Goal: Task Accomplishment & Management: Use online tool/utility

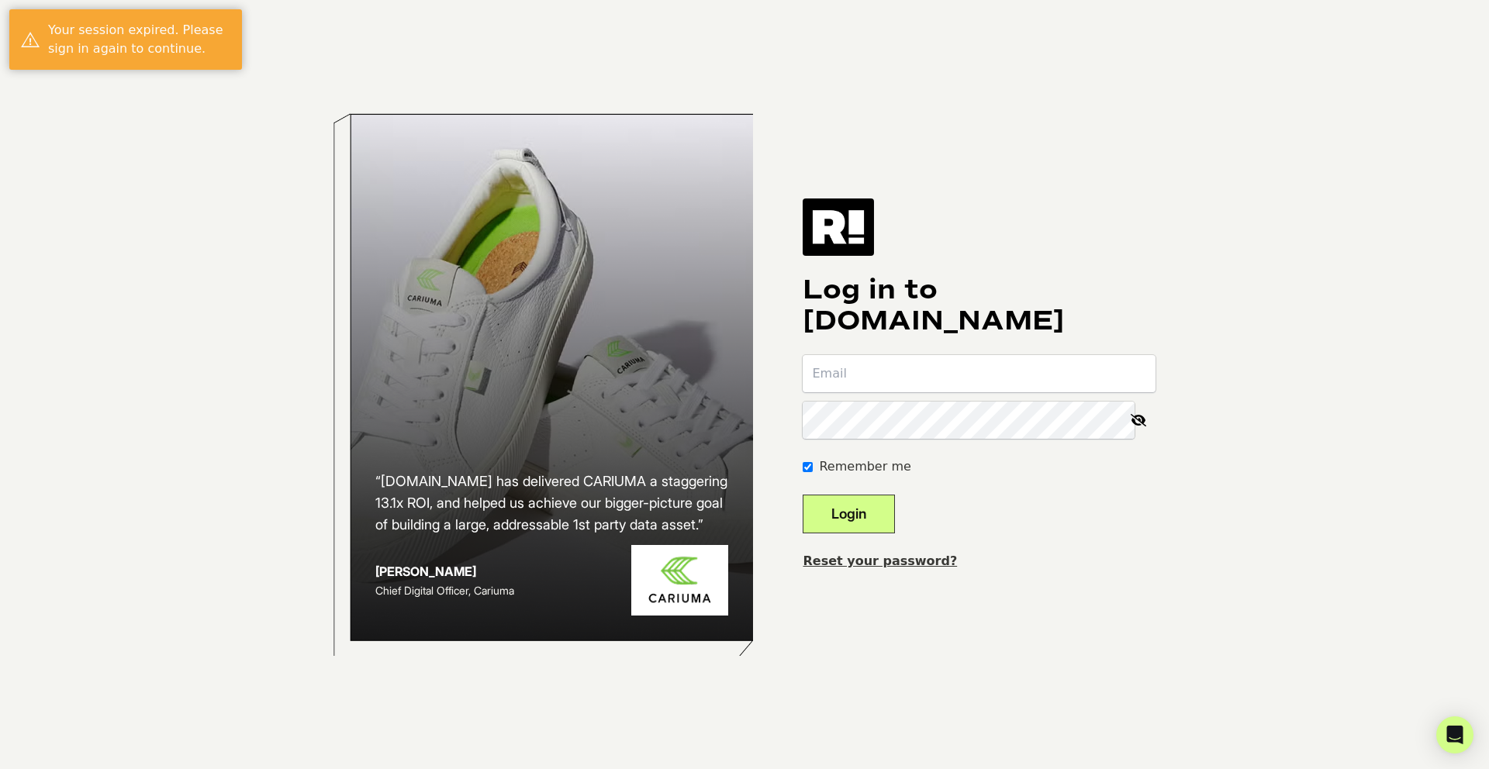
type input "[PERSON_NAME][EMAIL_ADDRESS][DOMAIN_NAME]"
click at [877, 519] on button "Login" at bounding box center [849, 514] width 92 height 39
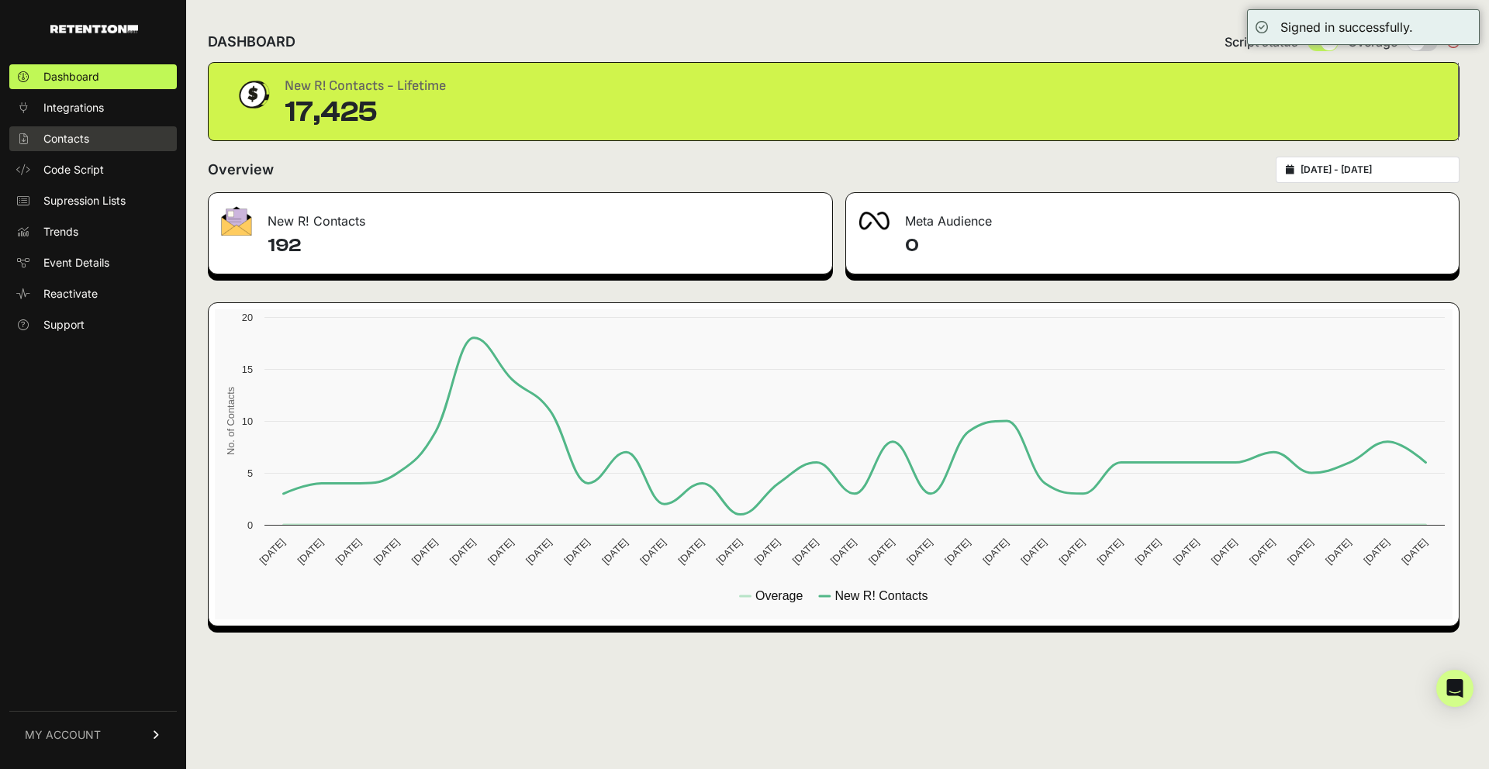
click at [64, 140] on span "Contacts" at bounding box center [66, 139] width 46 height 16
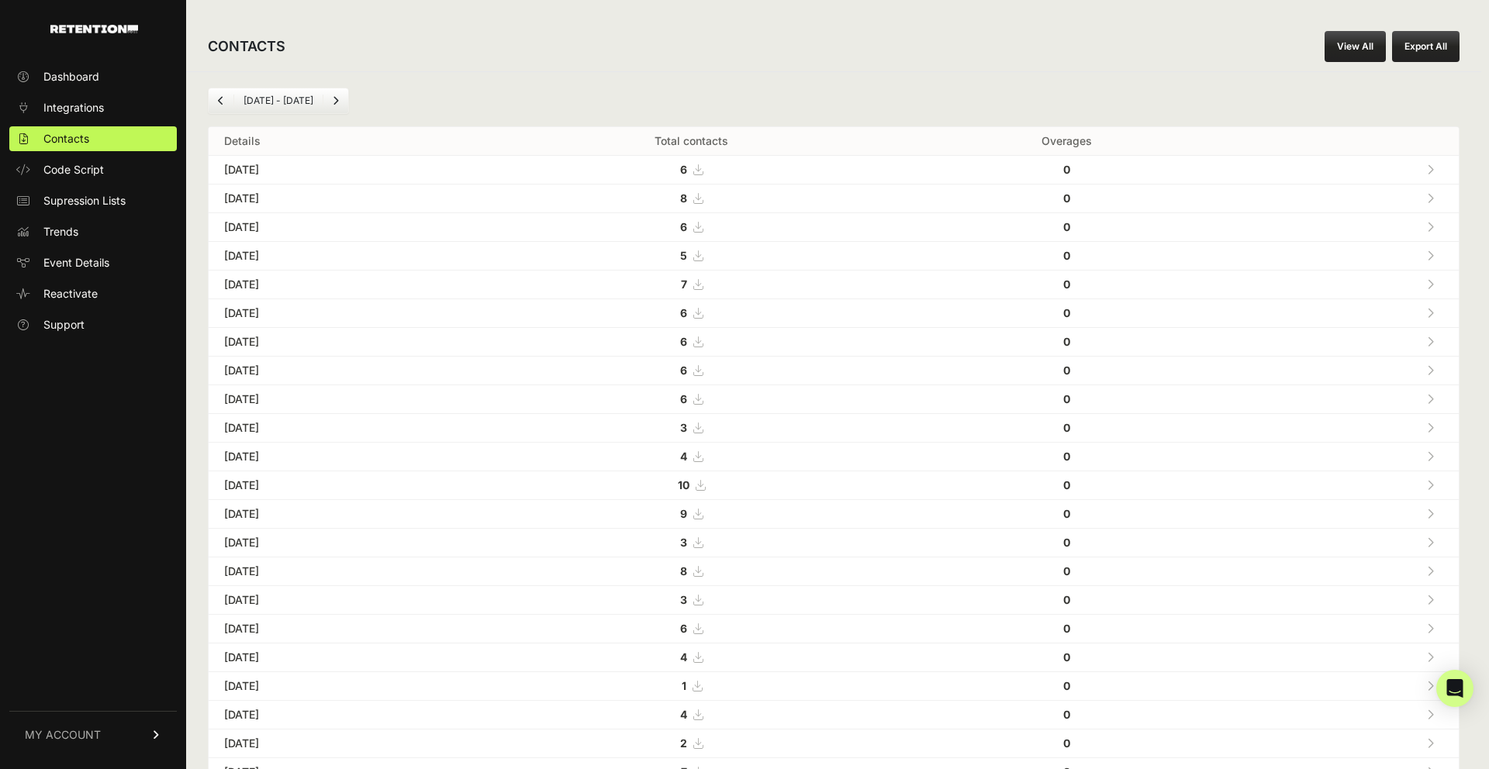
click at [1361, 46] on link "View All" at bounding box center [1355, 46] width 61 height 31
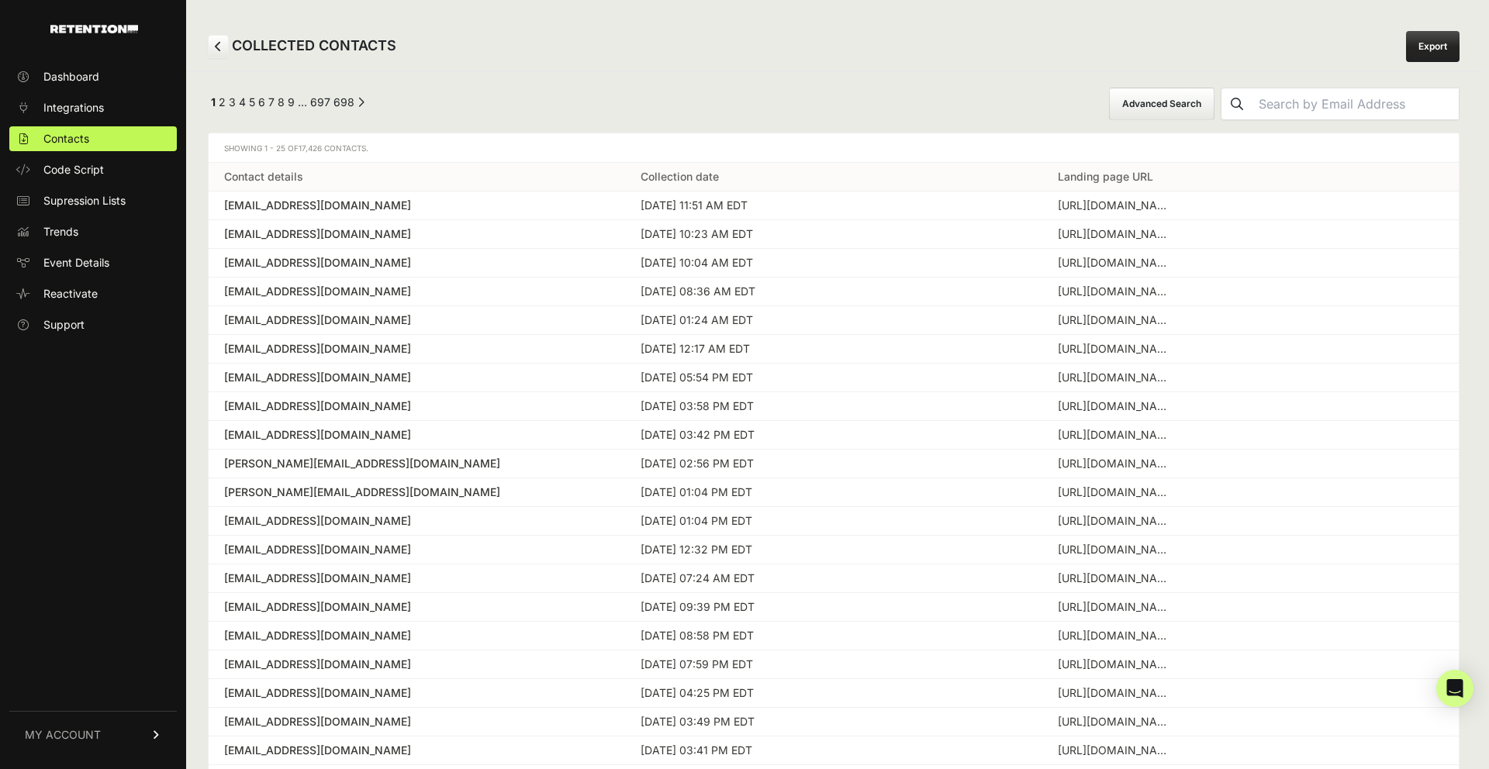
click at [1215, 98] on button "Advanced Search" at bounding box center [1161, 104] width 105 height 33
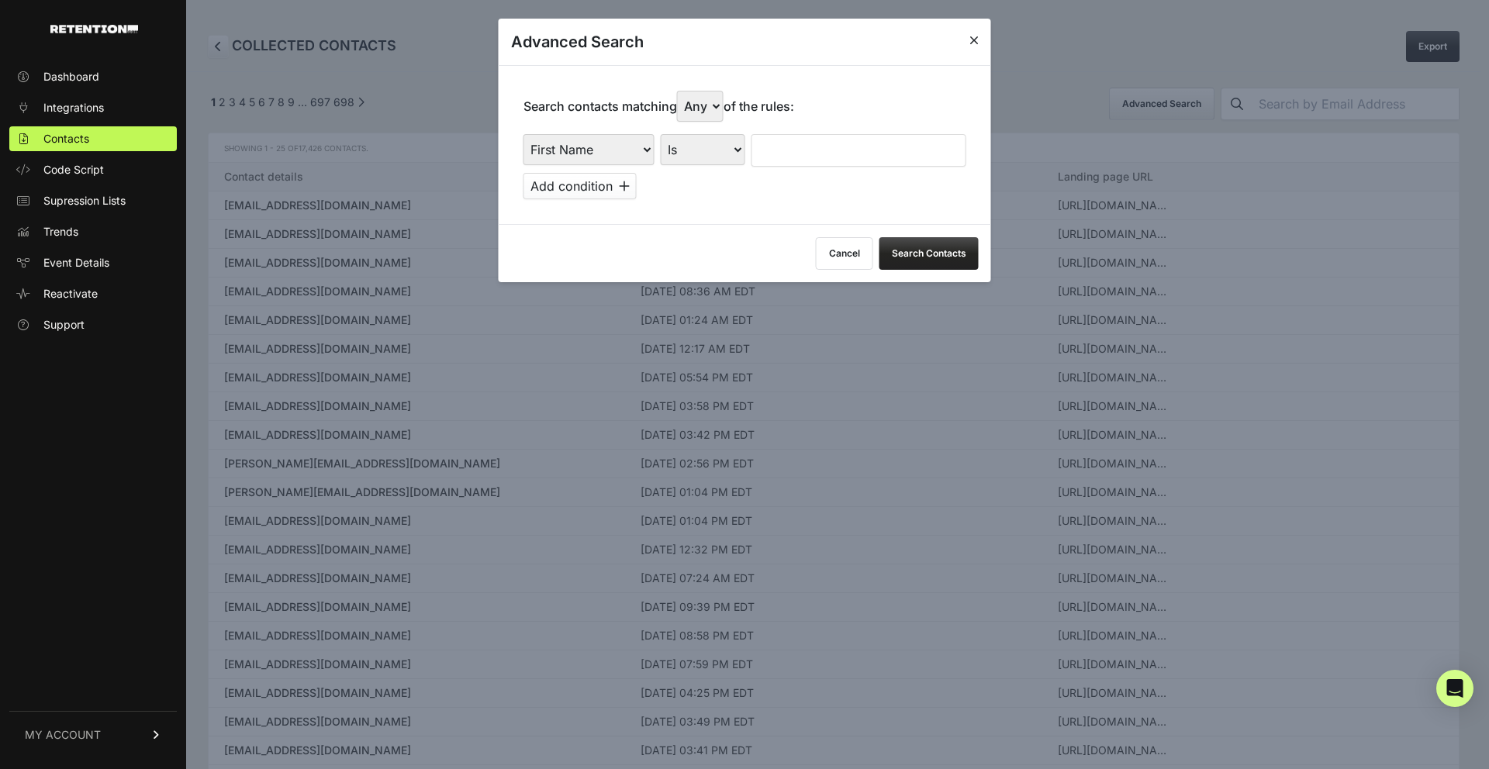
click at [566, 150] on select "First Name Last Name State City Email Email Domain Landing Domain Landing Page …" at bounding box center [588, 149] width 131 height 31
select select "file_date"
click at [523, 134] on select "First Name Last Name State City Email Email Domain Landing Domain Landing Page …" at bounding box center [588, 149] width 131 height 31
click at [724, 147] on select "Is on Is between" at bounding box center [704, 149] width 86 height 31
select select "is_between"
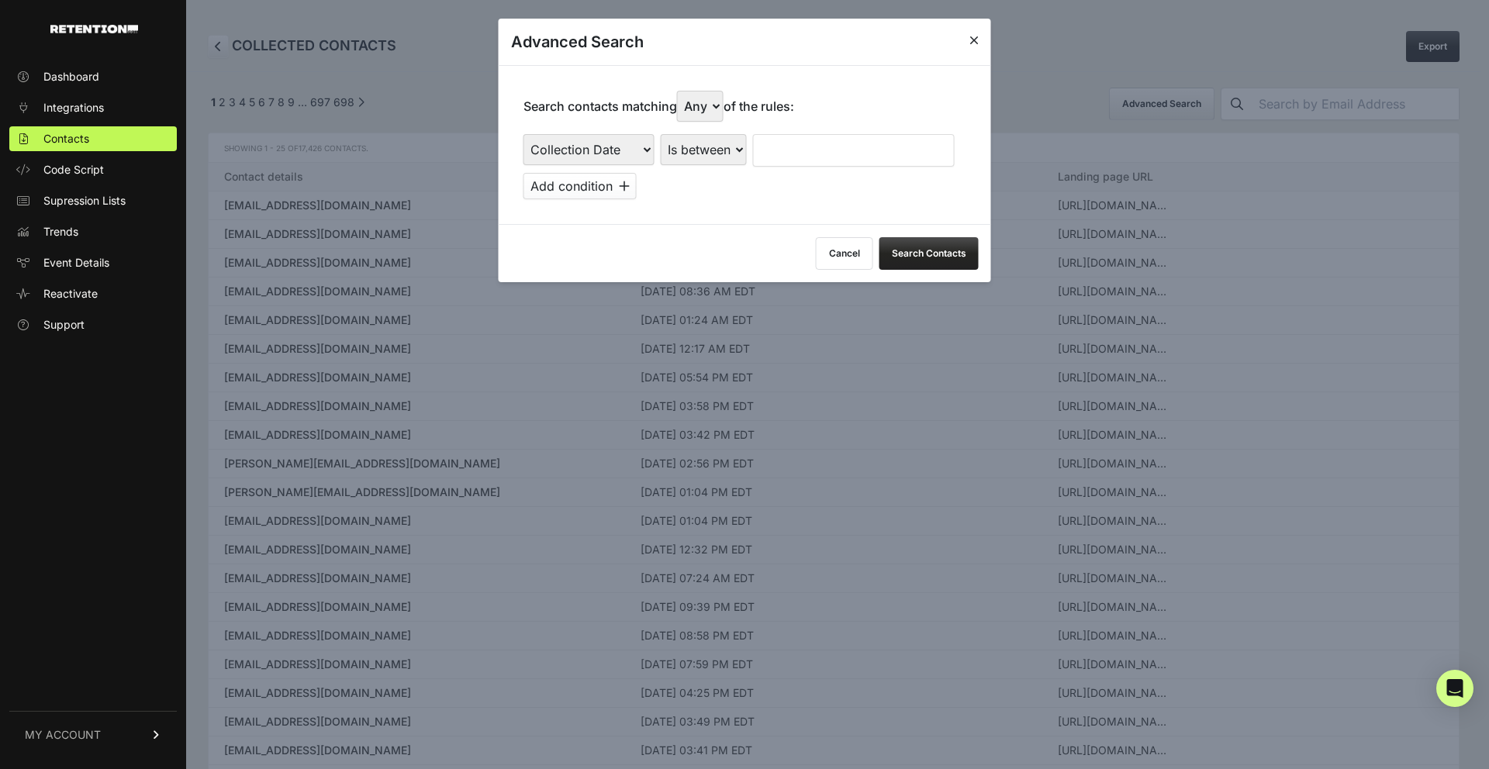
click at [661, 134] on select "Is on Is between" at bounding box center [704, 149] width 86 height 31
click at [775, 151] on input "text" at bounding box center [794, 150] width 82 height 33
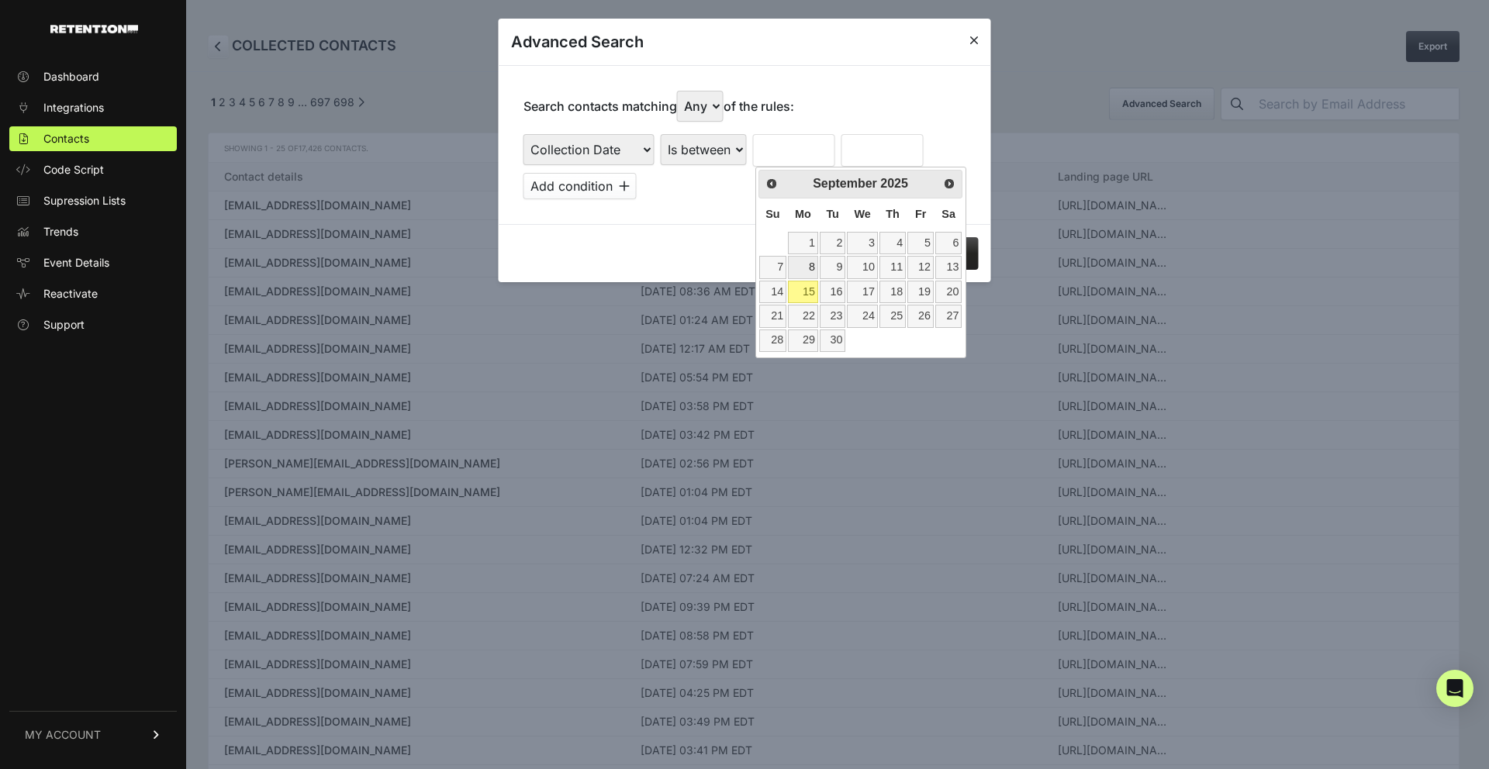
click at [806, 271] on link "8" at bounding box center [803, 267] width 30 height 22
type input "09/08/2025"
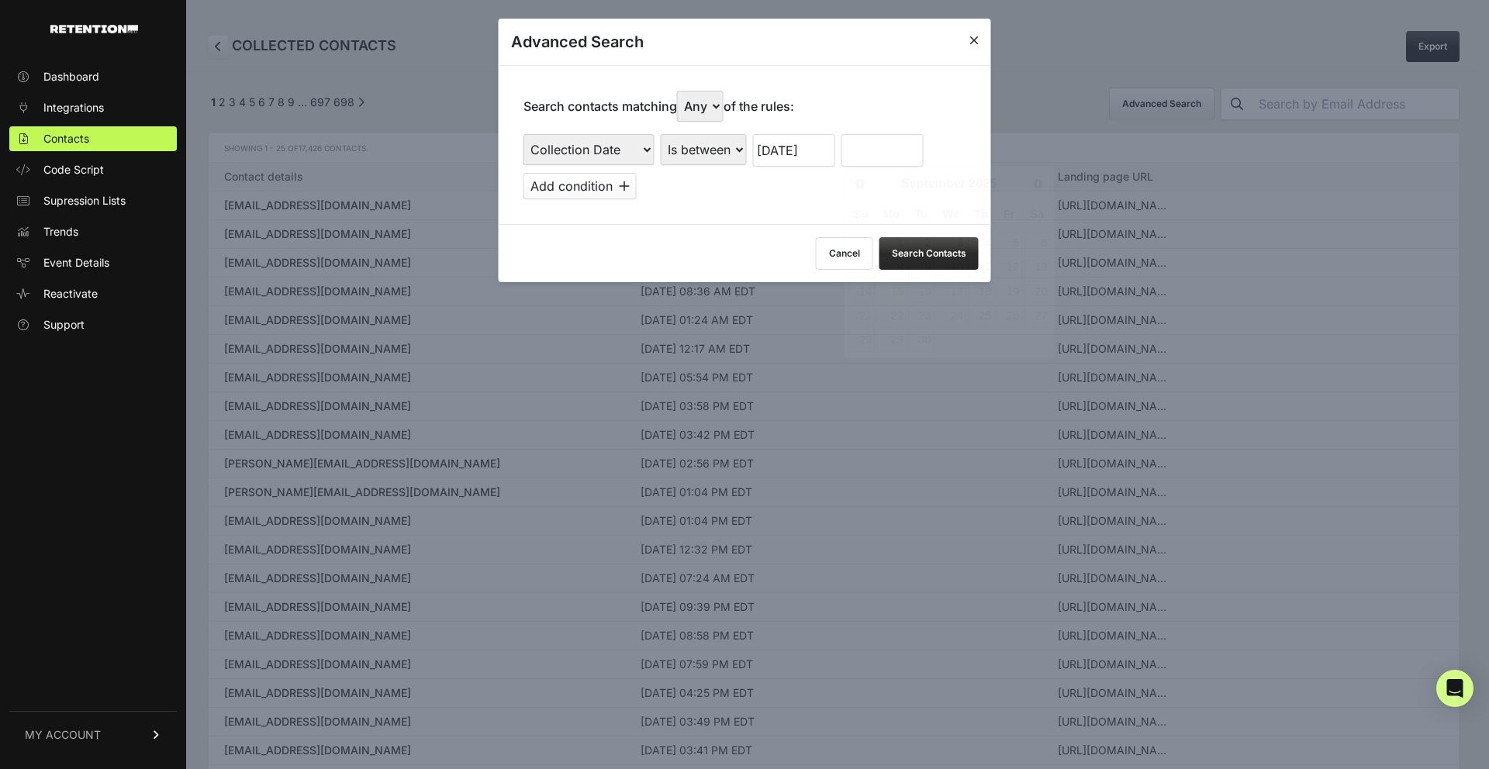
click at [866, 136] on input "text" at bounding box center [882, 150] width 82 height 33
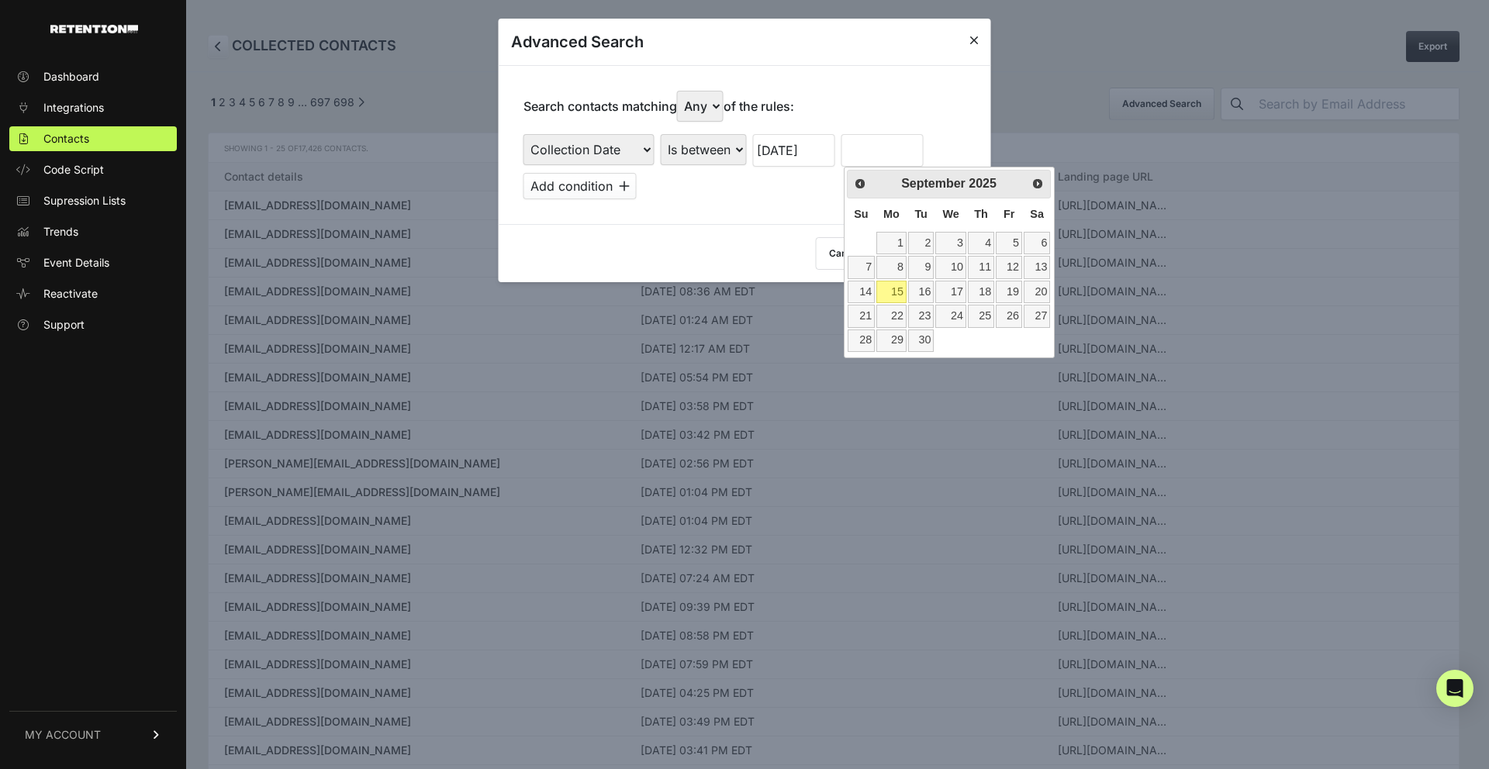
click at [898, 283] on link "15" at bounding box center [891, 292] width 30 height 22
type input "09/15/2025"
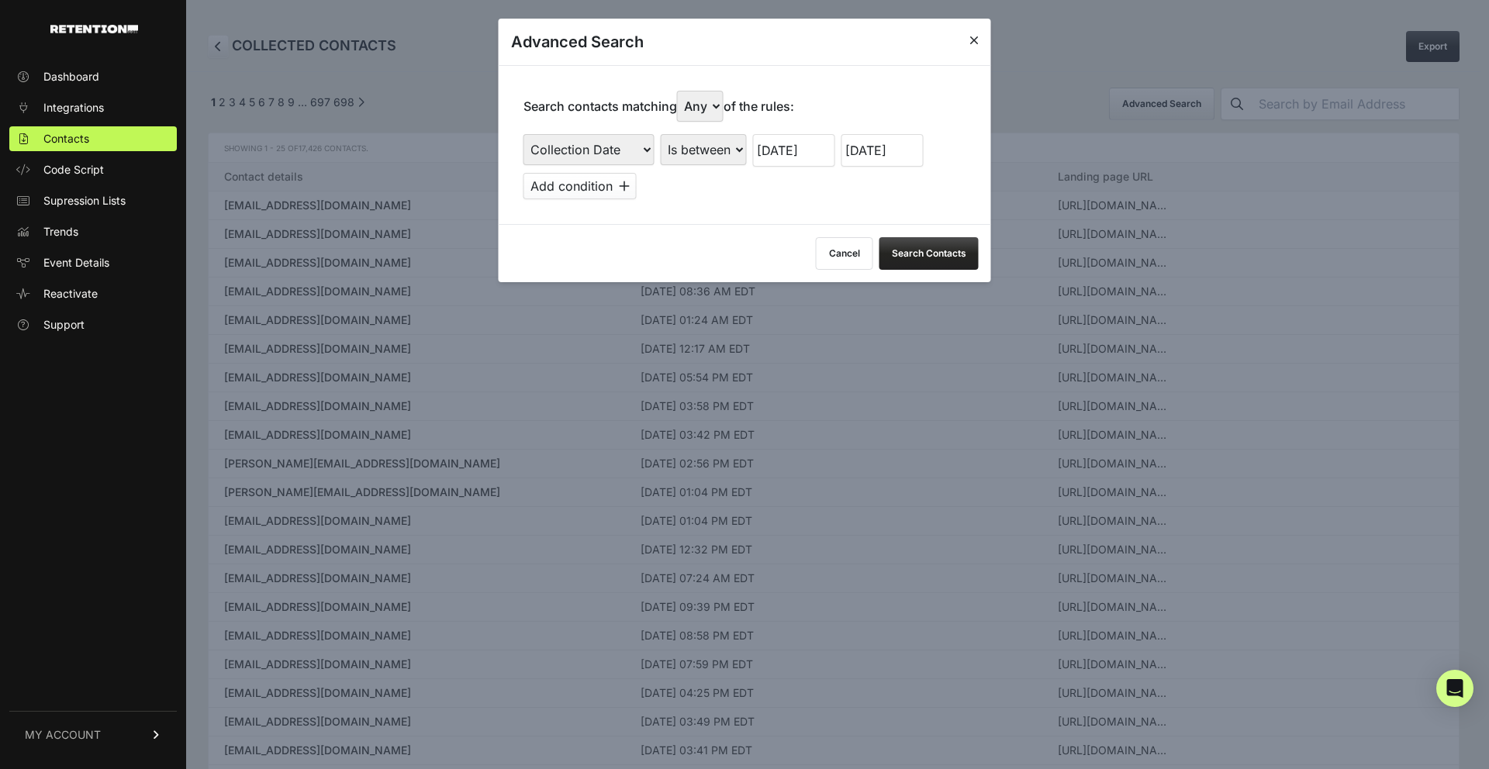
drag, startPoint x: 911, startPoint y: 258, endPoint x: 900, endPoint y: 254, distance: 11.5
click at [900, 254] on button "Search Contacts" at bounding box center [928, 253] width 99 height 33
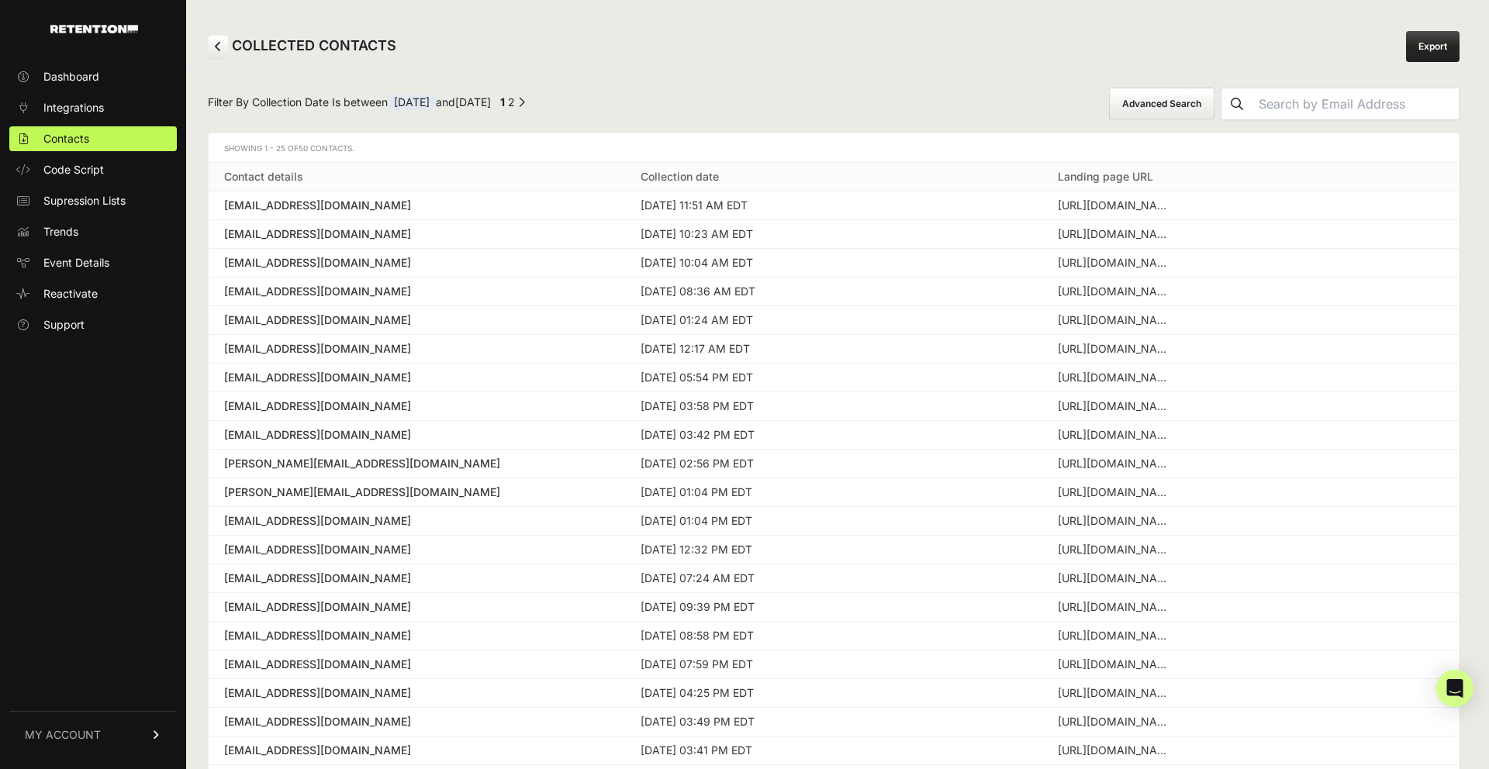
click at [1441, 47] on link "Export" at bounding box center [1433, 46] width 54 height 31
